Goal: Transaction & Acquisition: Book appointment/travel/reservation

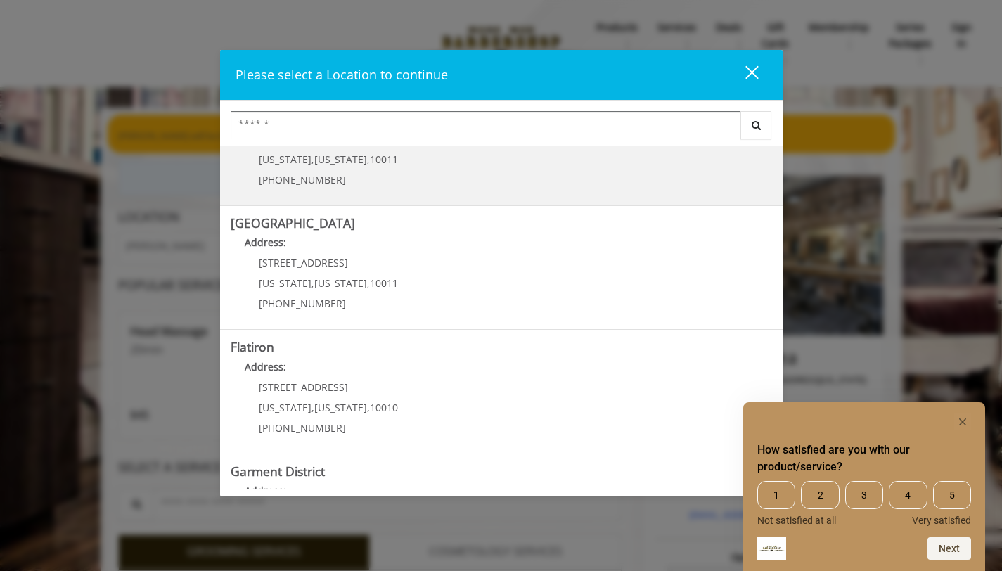
scroll to position [223, 0]
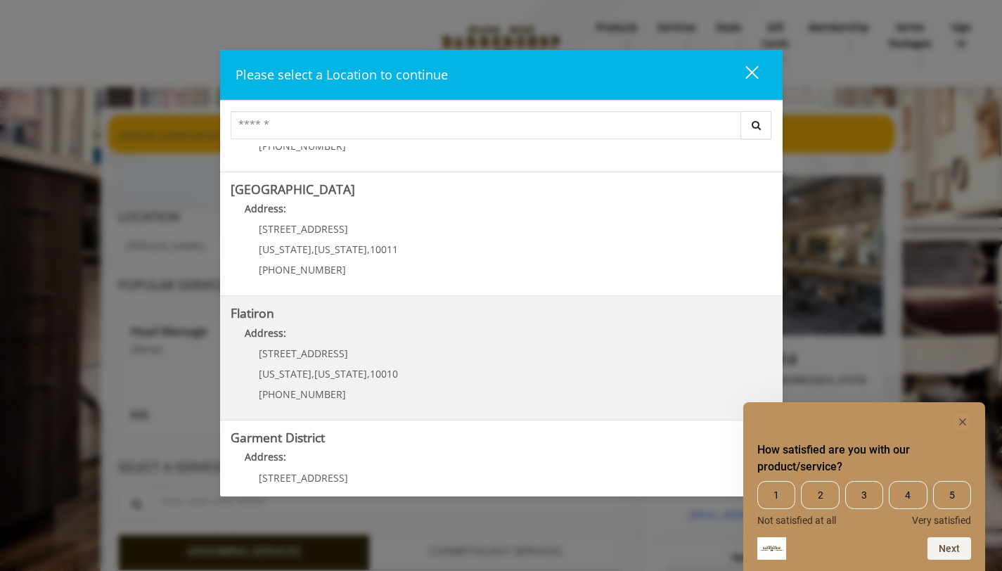
click at [436, 349] on "Flatiron Address: 10 E 23rd St New York , New York , 10010 (917) 475-1765" at bounding box center [501, 357] width 541 height 103
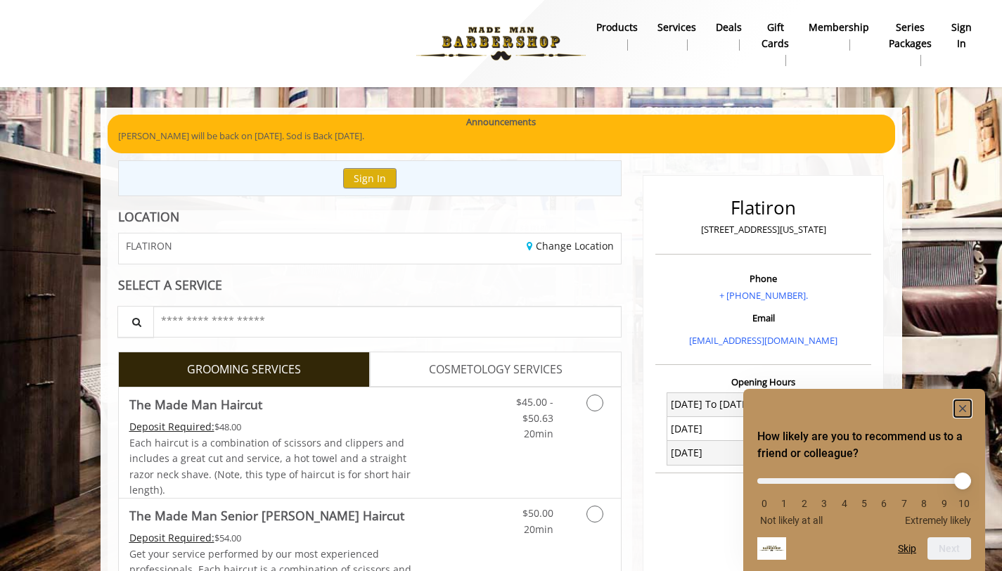
click at [961, 410] on rect "Hide survey" at bounding box center [962, 408] width 17 height 17
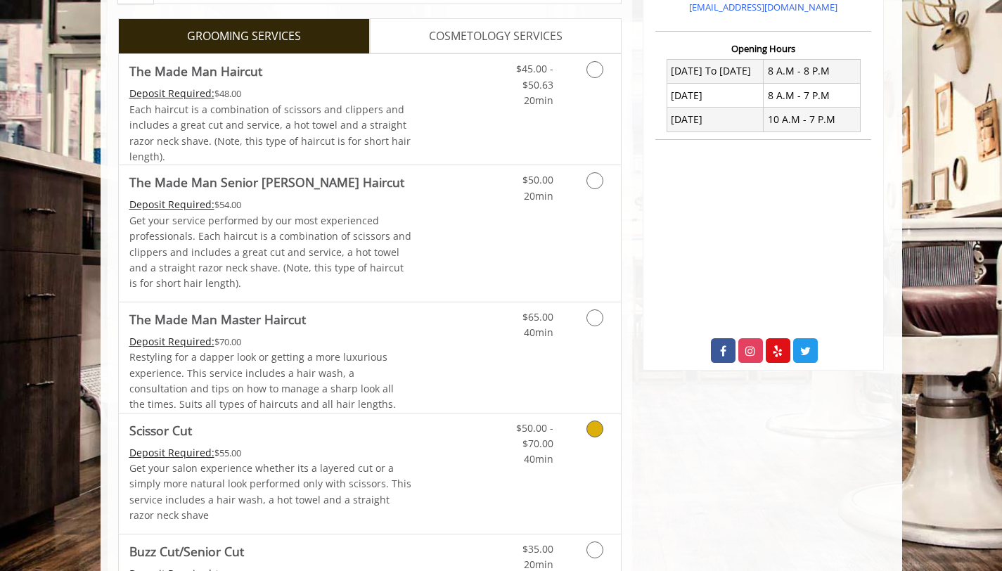
scroll to position [328, 0]
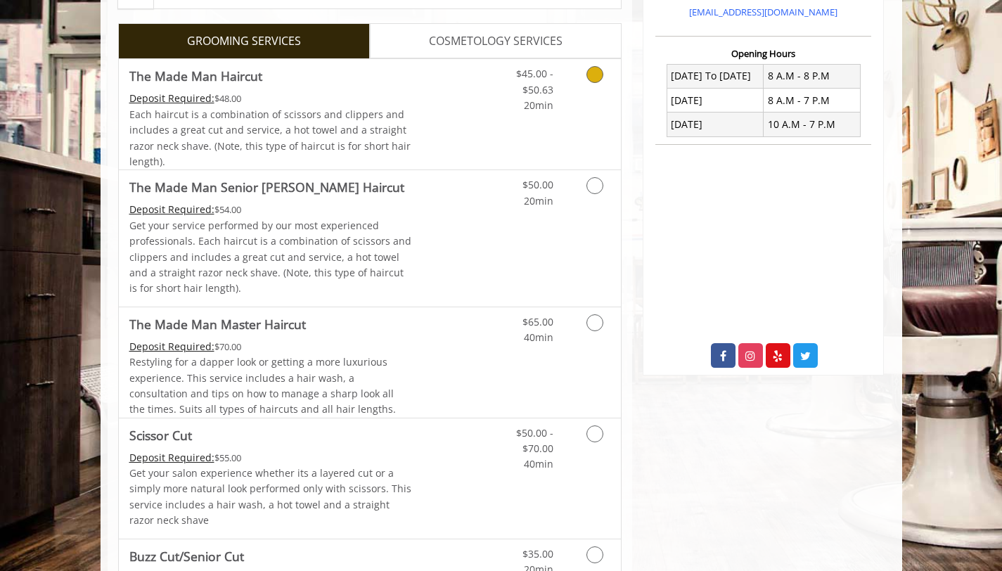
click at [593, 74] on icon "Grooming services" at bounding box center [594, 74] width 17 height 17
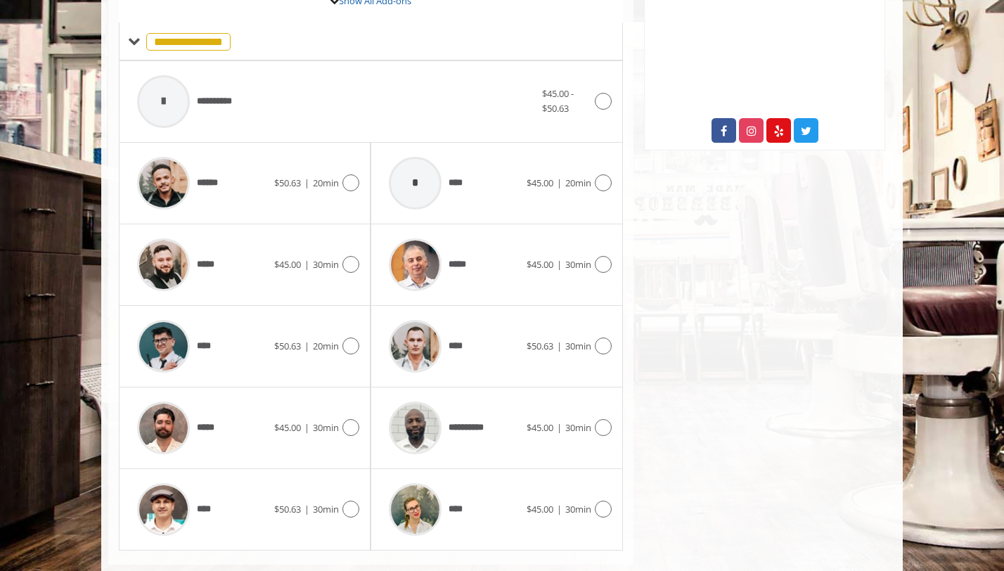
scroll to position [543, 0]
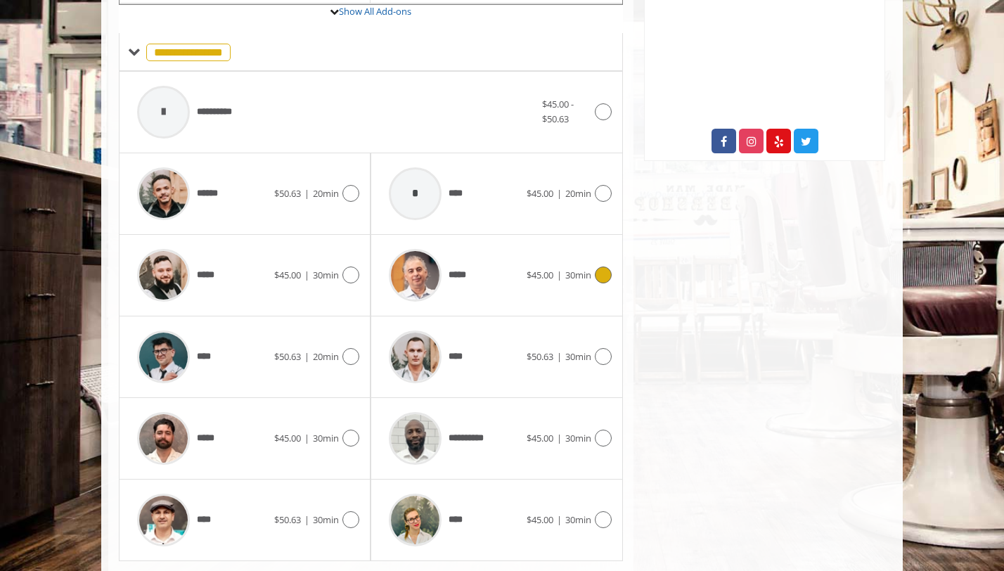
click at [602, 268] on icon at bounding box center [603, 274] width 17 height 17
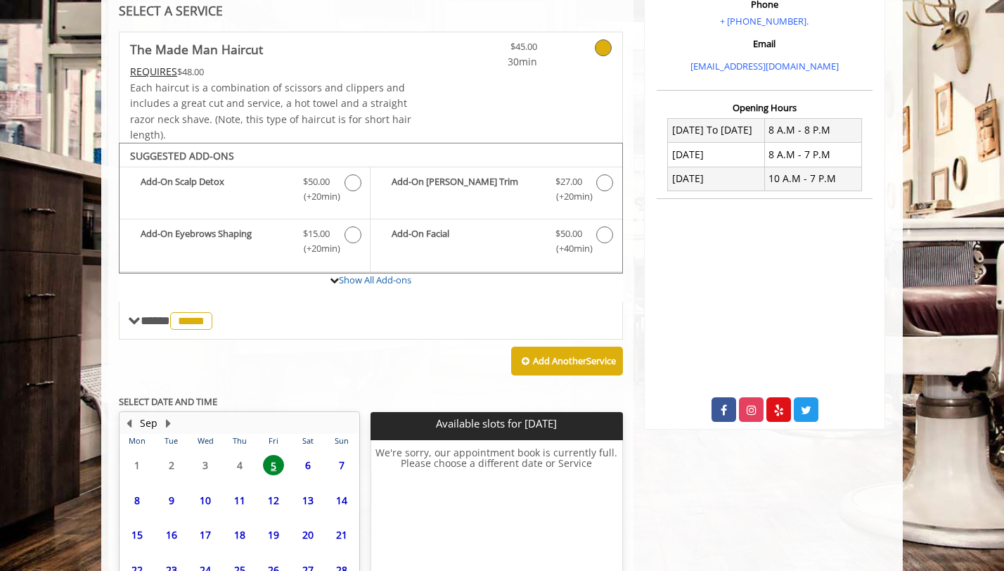
scroll to position [403, 0]
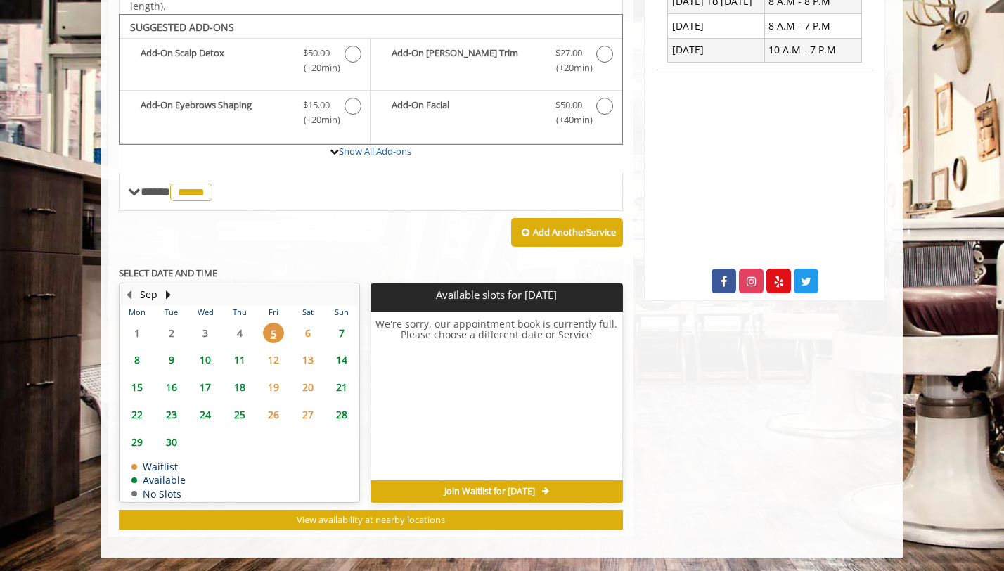
click at [141, 357] on span "8" at bounding box center [137, 359] width 21 height 20
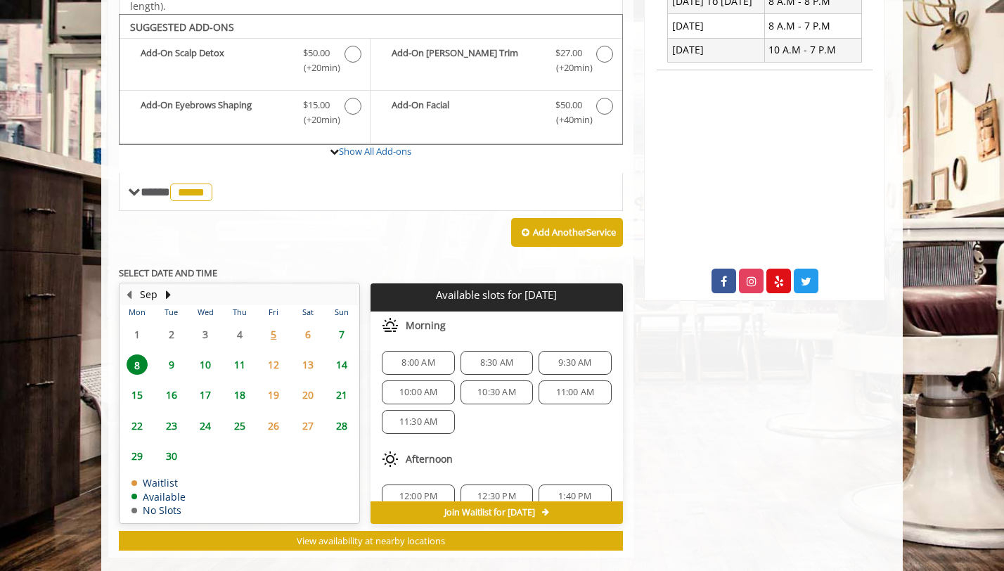
scroll to position [424, 0]
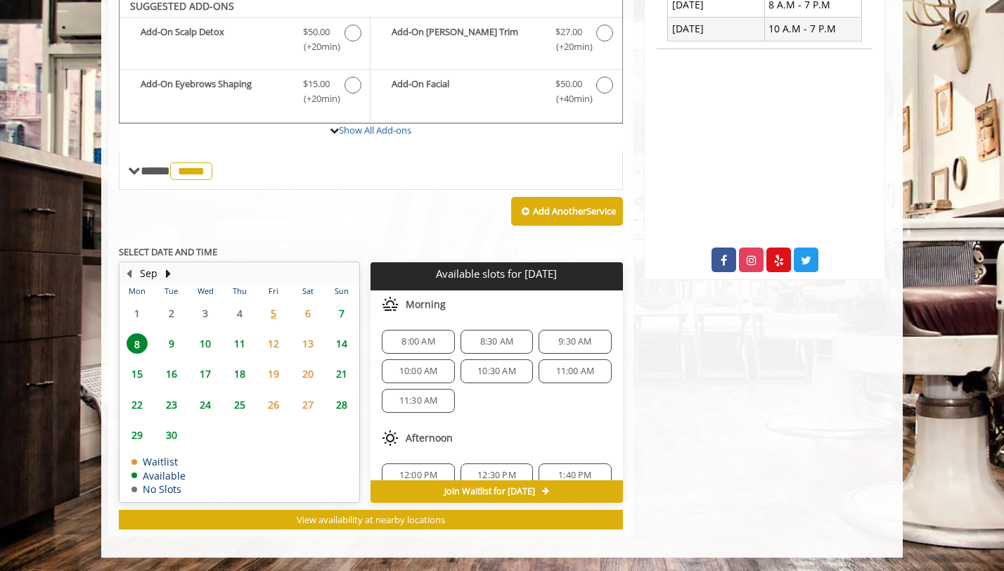
click at [565, 370] on span "11:00 AM" at bounding box center [575, 371] width 39 height 11
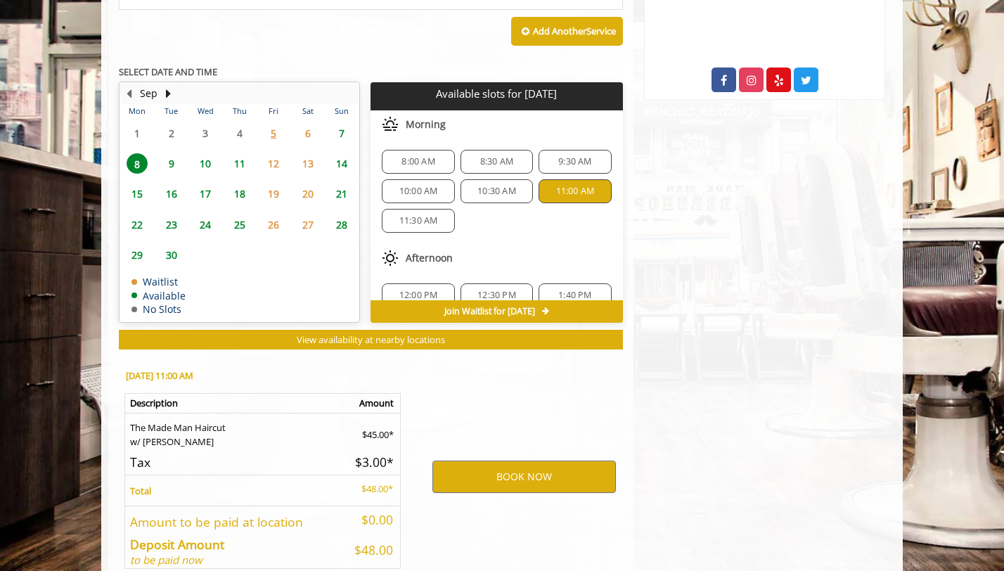
scroll to position [678, 0]
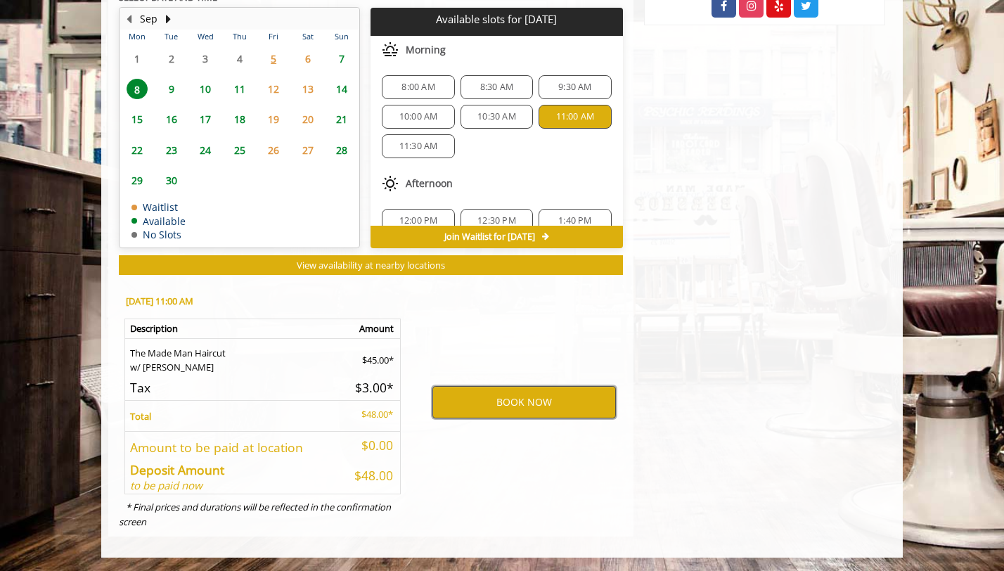
click at [519, 407] on button "BOOK NOW" at bounding box center [523, 402] width 183 height 32
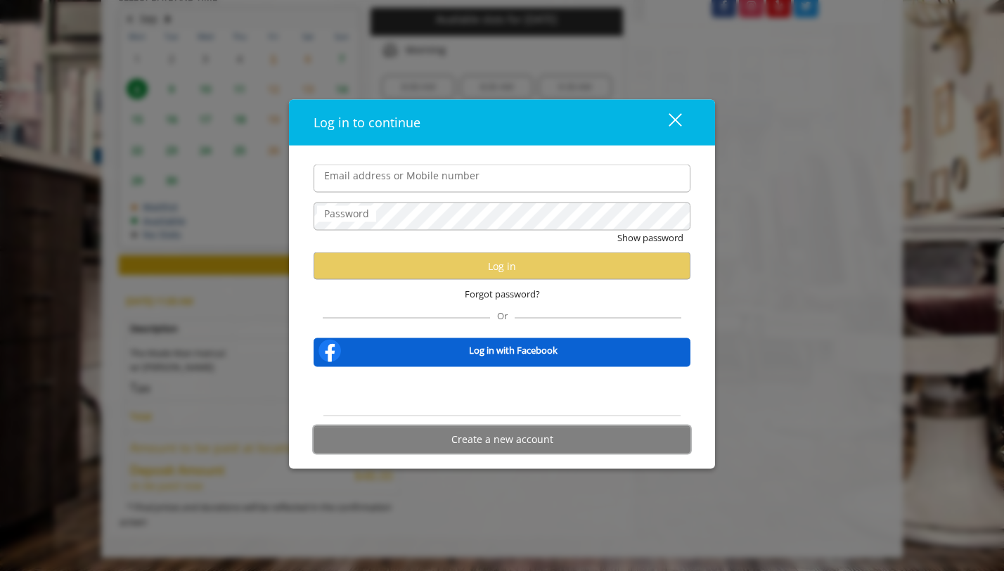
click at [509, 440] on button "Create a new account" at bounding box center [501, 438] width 377 height 27
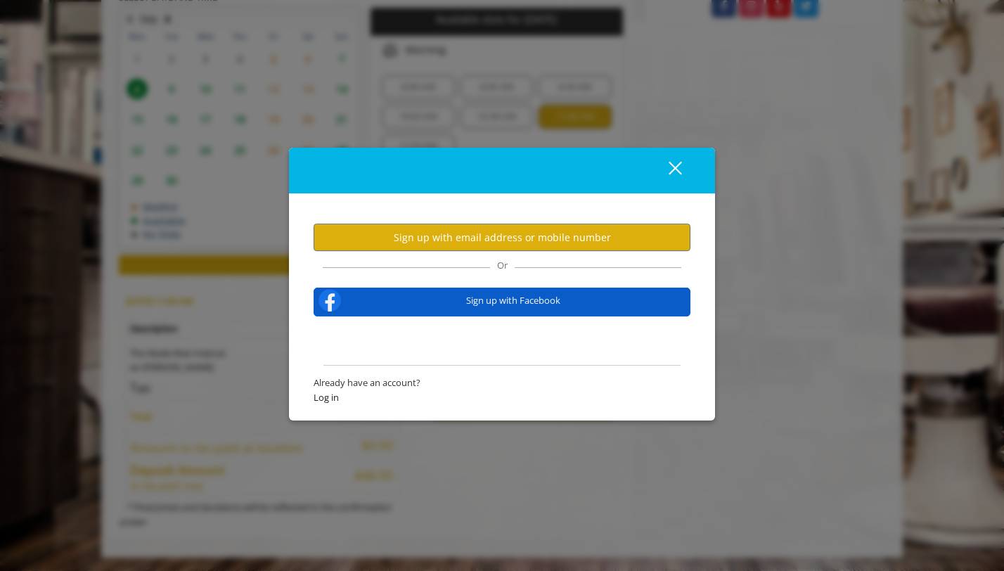
click at [524, 301] on span "Sign up with Facebook" at bounding box center [513, 300] width 339 height 15
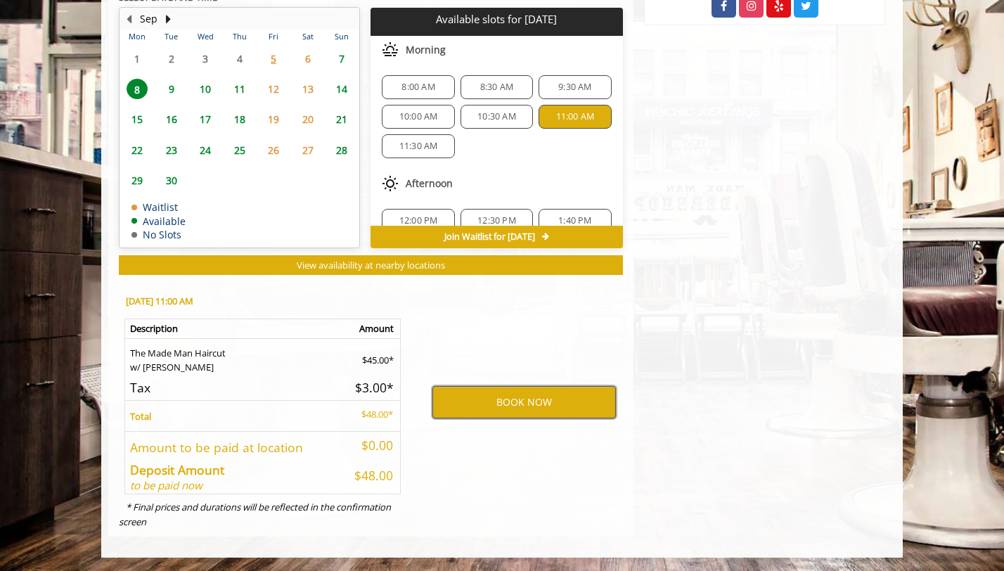
click at [529, 403] on button "BOOK NOW" at bounding box center [523, 402] width 183 height 32
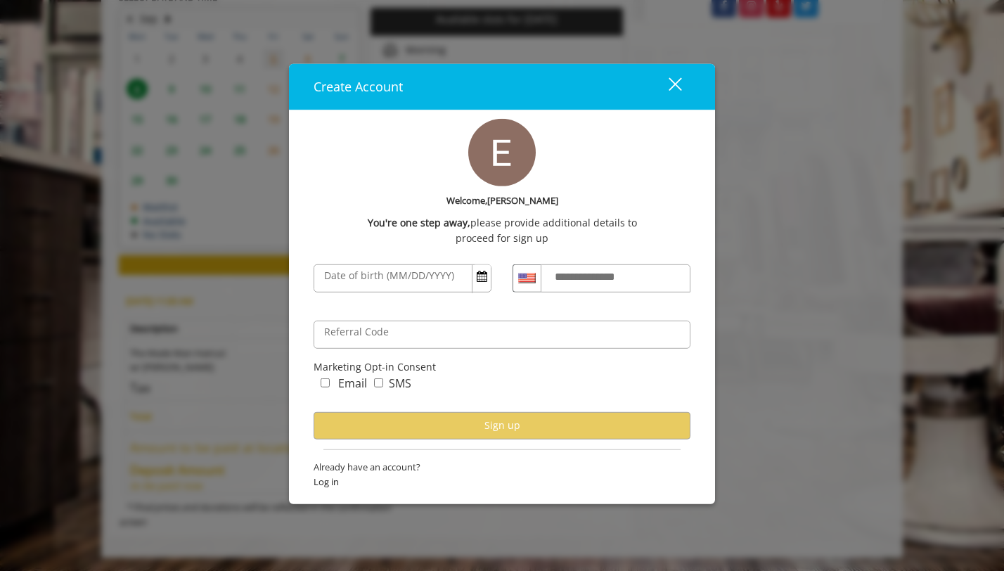
scroll to position [0, 0]
click at [673, 87] on div "close" at bounding box center [666, 86] width 28 height 21
